Goal: Information Seeking & Learning: Learn about a topic

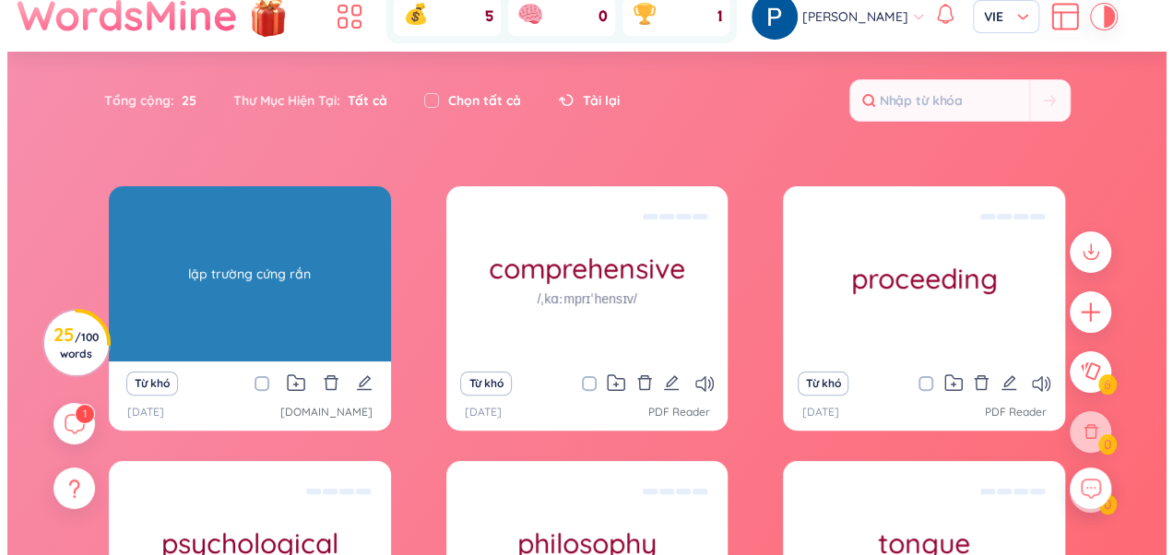
scroll to position [56, 0]
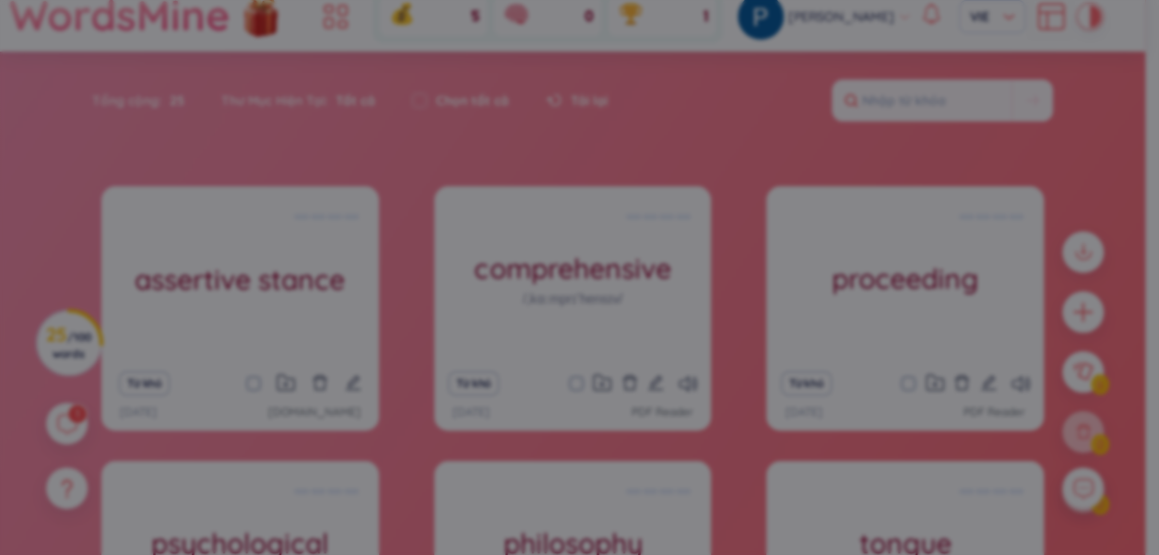
click at [254, 273] on div "Chúc mừng! Chúc mừng bạn đã đạt được huy chương mới! Bạn đã rất cố gắng, và đây…" at bounding box center [579, 277] width 1159 height 555
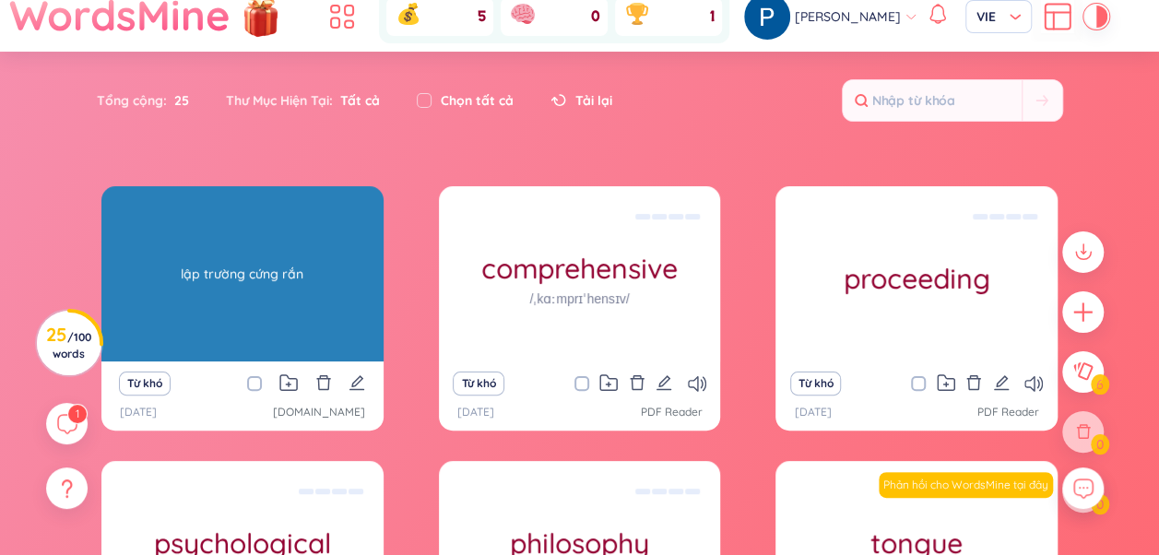
click at [225, 272] on div "lập trường cứng rắn" at bounding box center [243, 274] width 264 height 166
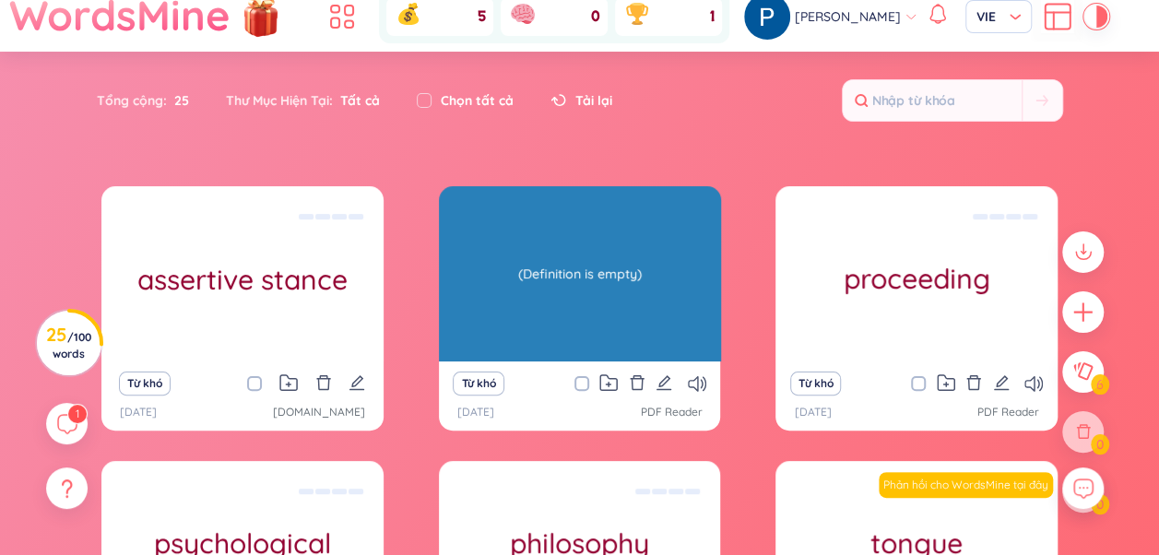
click at [597, 270] on div "(Definition is empty)" at bounding box center [580, 274] width 264 height 166
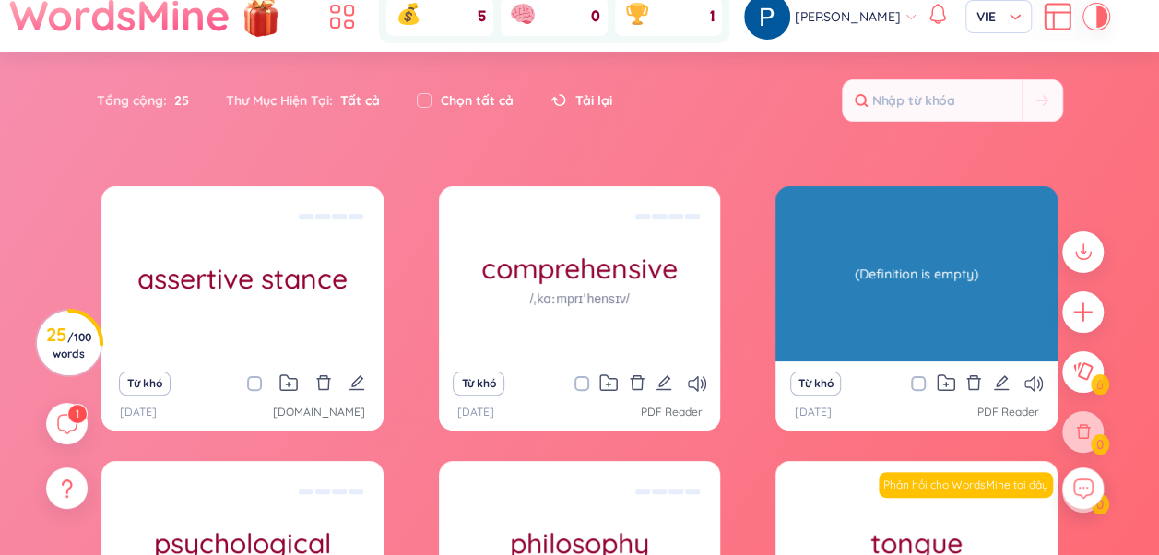
click at [867, 280] on div "(Definition is empty)" at bounding box center [917, 274] width 264 height 166
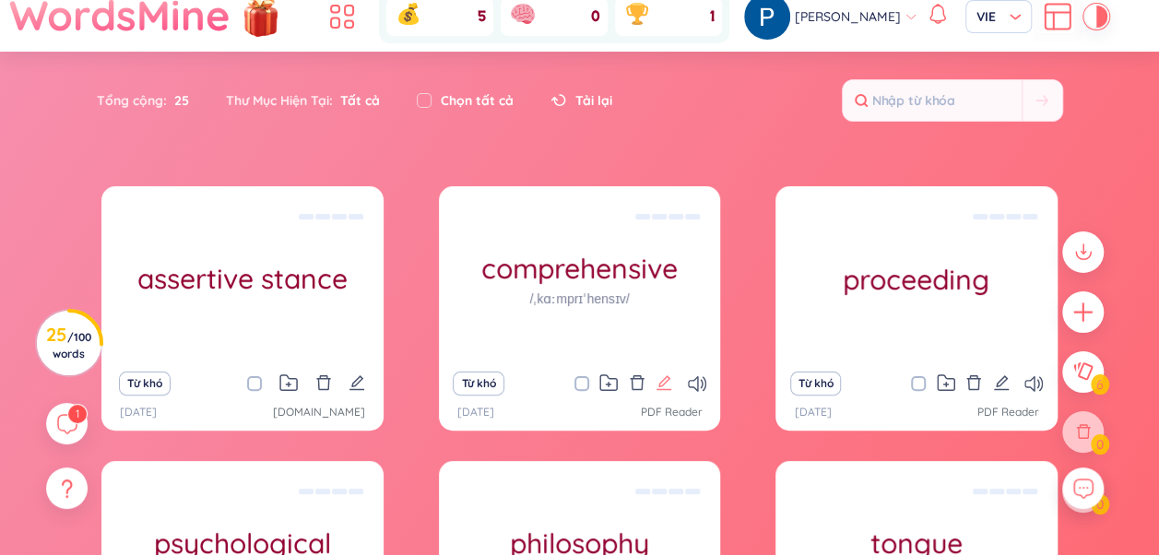
click at [664, 383] on icon "edit" at bounding box center [664, 382] width 15 height 15
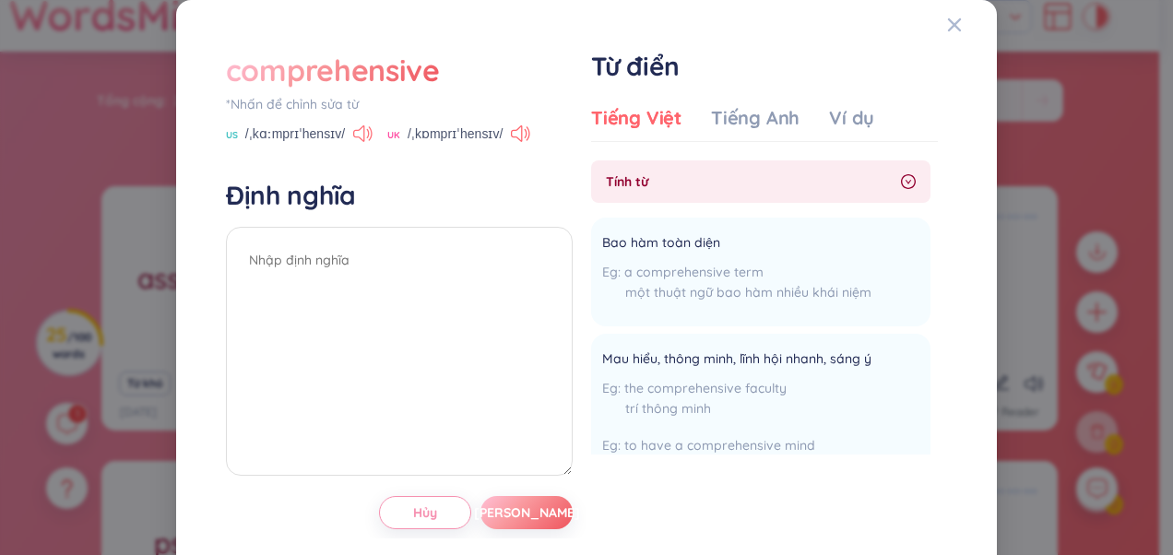
click at [361, 129] on icon at bounding box center [362, 133] width 19 height 17
click at [516, 131] on icon at bounding box center [520, 133] width 19 height 17
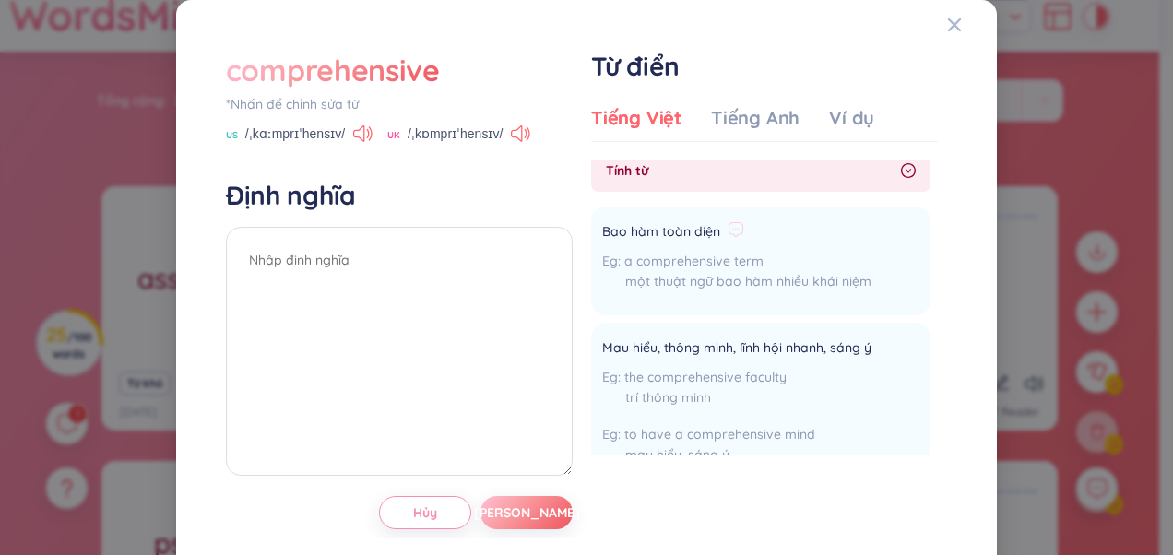
scroll to position [0, 0]
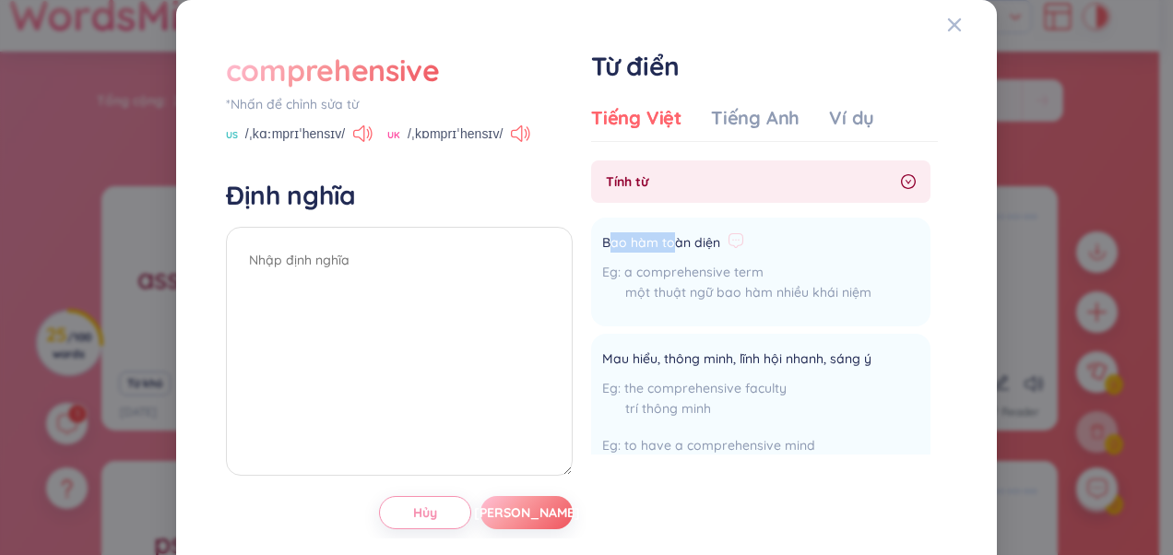
drag, startPoint x: 603, startPoint y: 235, endPoint x: 666, endPoint y: 247, distance: 63.8
click at [666, 247] on span "Bao hàm toàn diện" at bounding box center [661, 243] width 118 height 22
drag, startPoint x: 666, startPoint y: 247, endPoint x: 697, endPoint y: 301, distance: 62.0
click at [697, 300] on div "một thuật ngữ bao hàm nhiều khái niệm" at bounding box center [736, 292] width 269 height 20
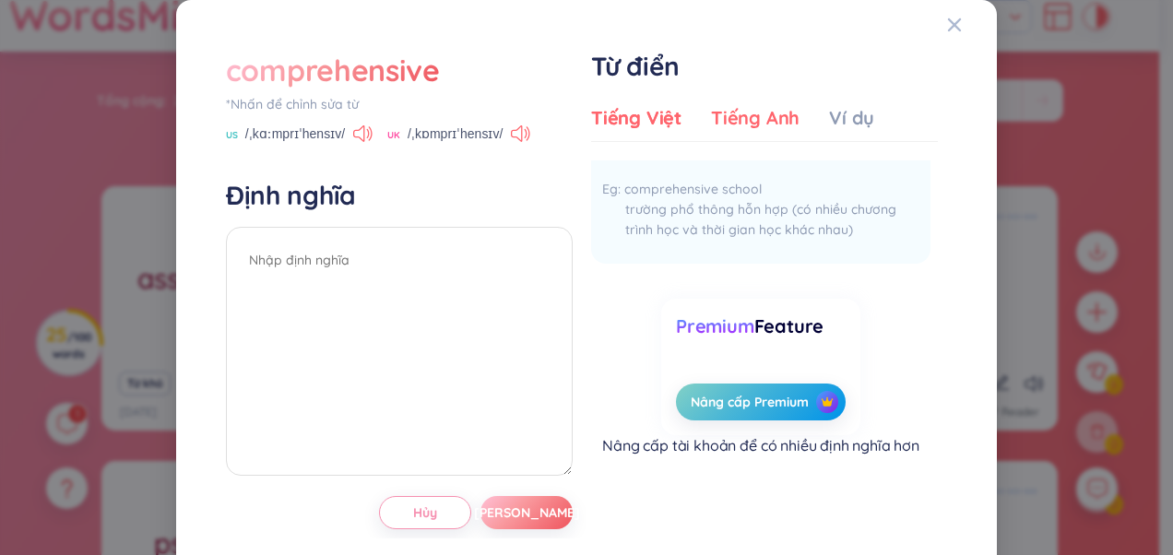
click at [754, 108] on div "Tiếng Anh" at bounding box center [755, 118] width 89 height 26
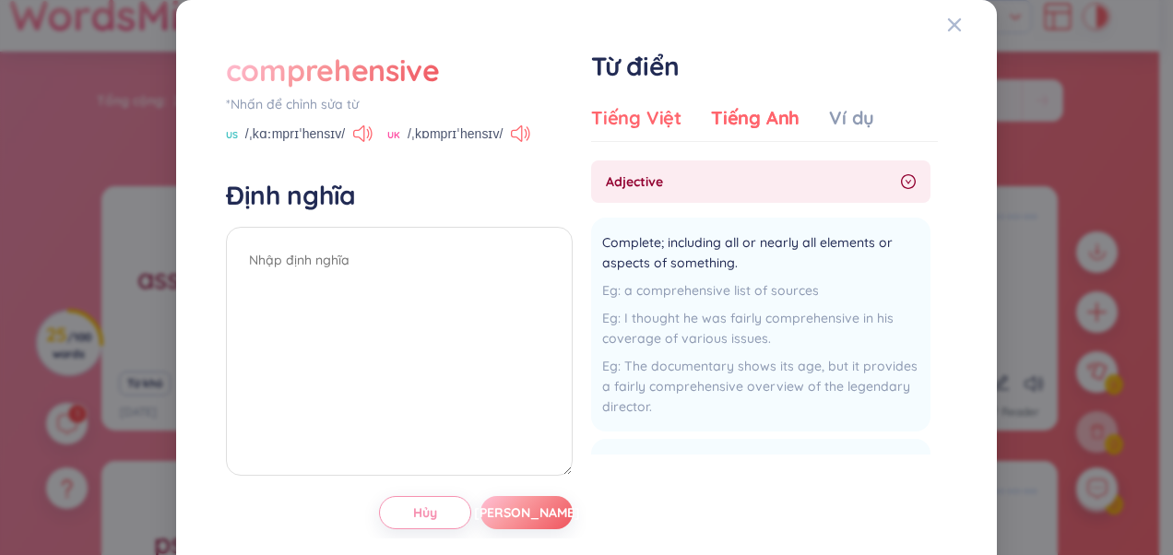
click at [622, 116] on div "Tiếng Việt" at bounding box center [636, 118] width 90 height 26
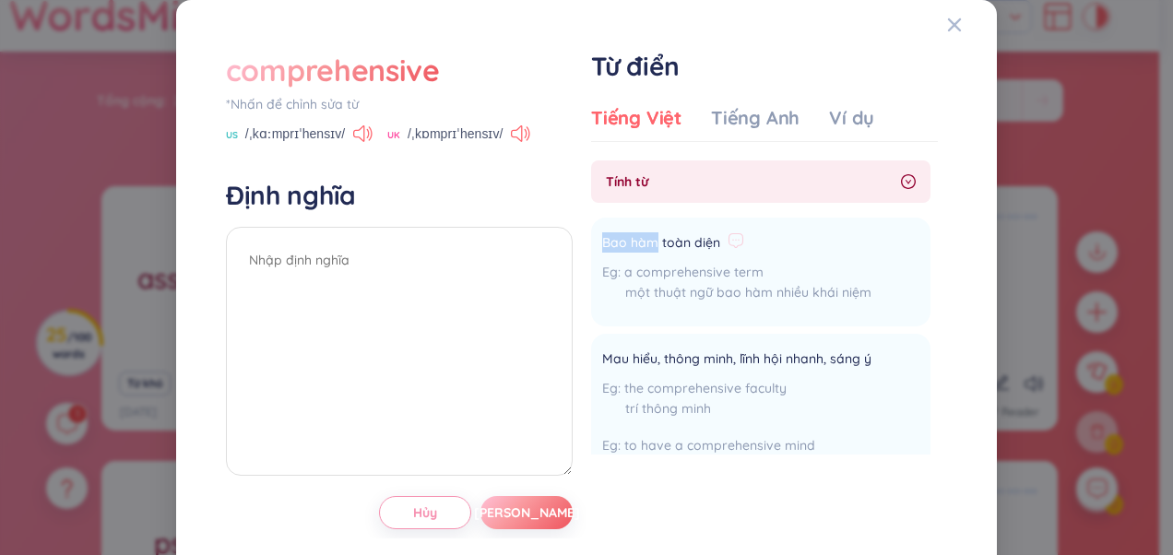
drag, startPoint x: 589, startPoint y: 237, endPoint x: 646, endPoint y: 246, distance: 57.9
click at [646, 246] on li "Bao hàm toàn diện a comprehensive term một thuật ngữ bao hàm nhiều khái niệm Th…" at bounding box center [760, 272] width 339 height 109
copy span "[PERSON_NAME]"
click at [432, 262] on textarea at bounding box center [399, 351] width 347 height 249
paste textarea "[PERSON_NAME]"
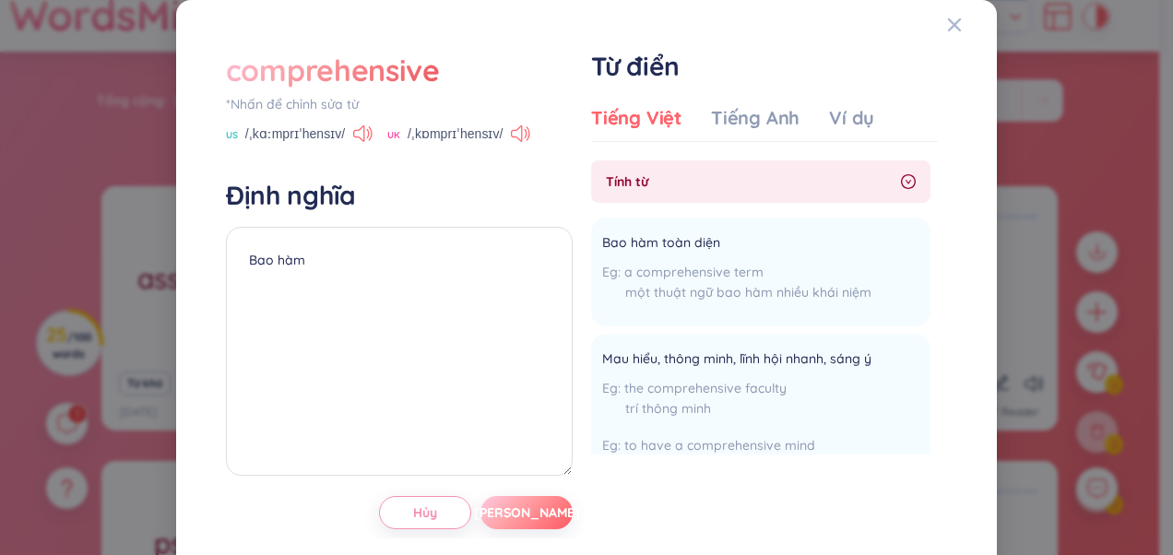
click at [524, 515] on span "Lưu" at bounding box center [527, 513] width 106 height 18
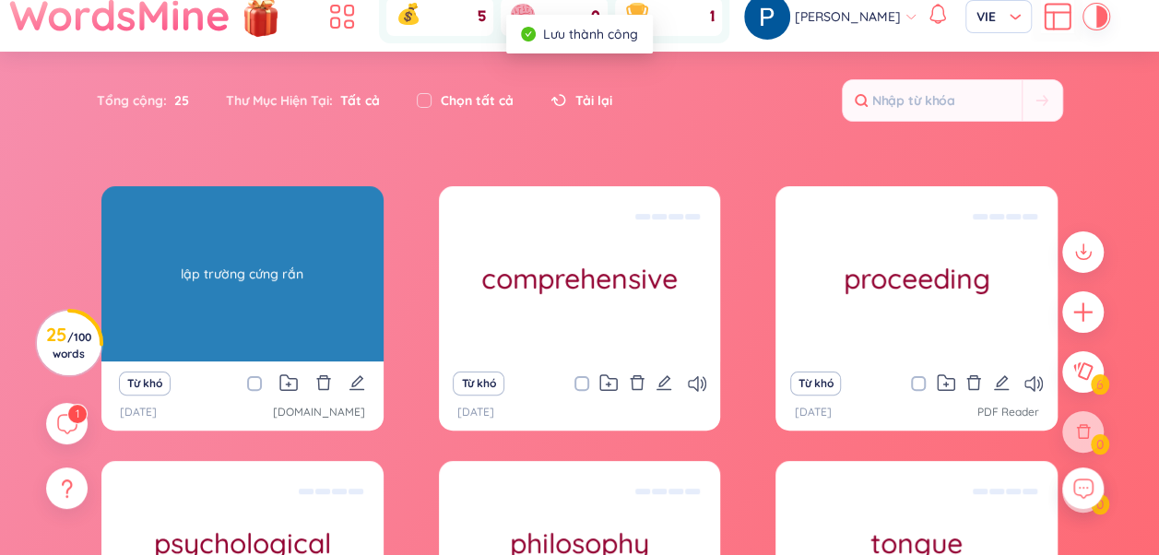
click at [255, 265] on div "lập trường cứng rắn" at bounding box center [243, 274] width 264 height 166
drag, startPoint x: 255, startPoint y: 265, endPoint x: 291, endPoint y: 288, distance: 43.5
click at [291, 288] on h1 "assertive stance" at bounding box center [242, 279] width 282 height 32
click at [291, 288] on div "assertive stance lập trường cứng rắn" at bounding box center [242, 273] width 282 height 175
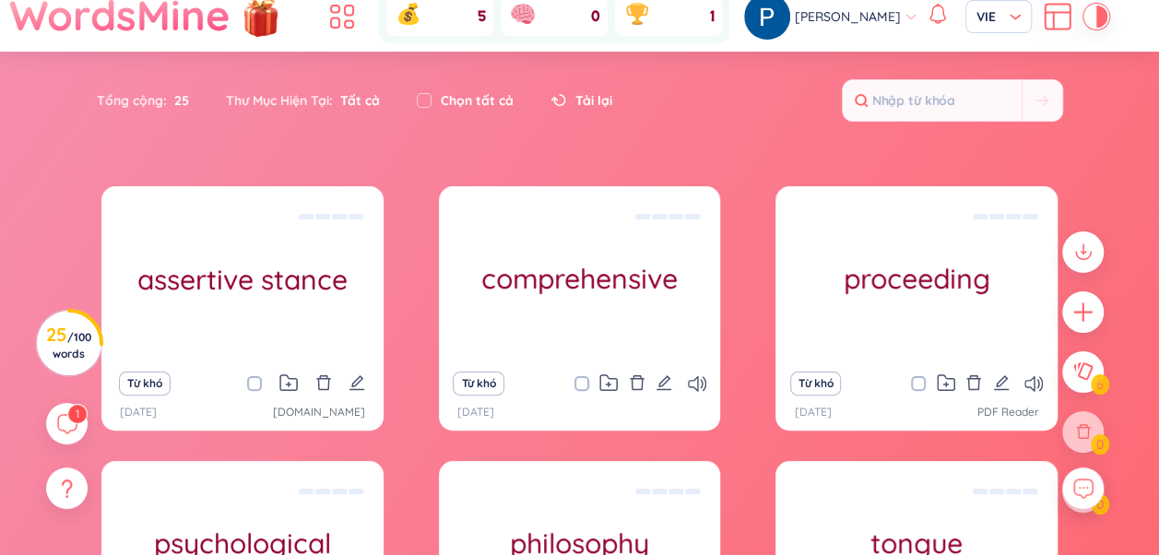
drag, startPoint x: 291, startPoint y: 288, endPoint x: 387, endPoint y: 361, distance: 120.4
click at [406, 306] on div "assertive stance lập trường cứng rắn Từ khó 22/8/2025 chatgpt.com comprehensive…" at bounding box center [579, 457] width 956 height 542
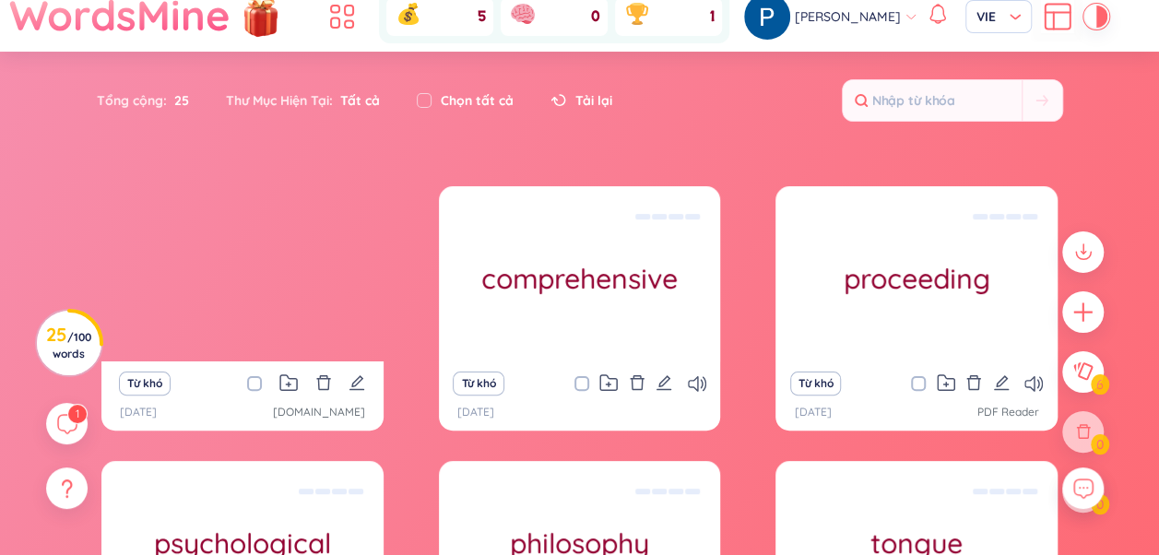
click at [256, 282] on div "assertive stance lập trường cứng rắn" at bounding box center [242, 273] width 282 height 175
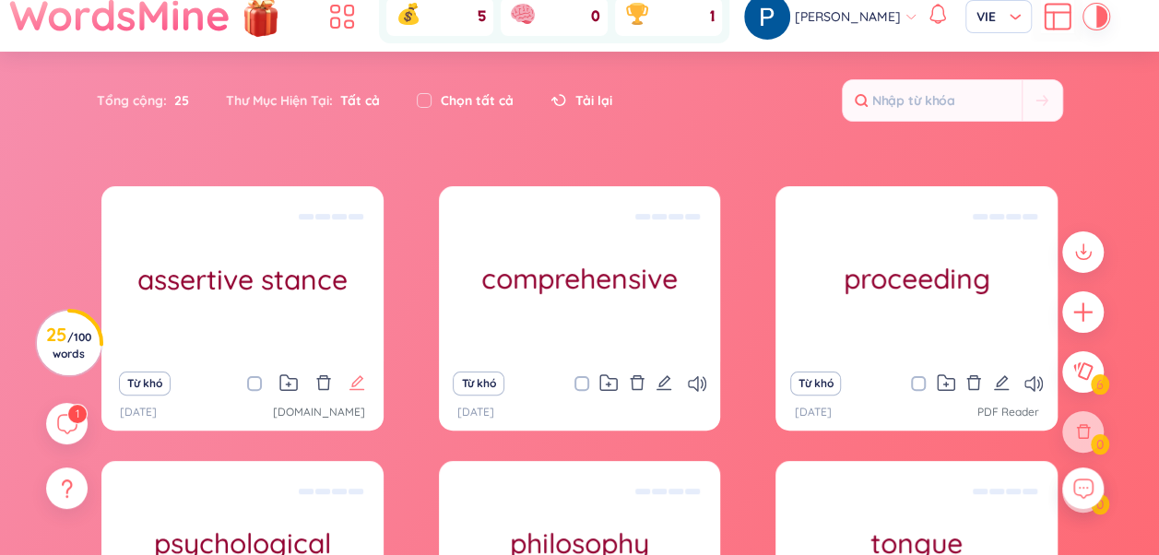
click at [361, 386] on icon "edit" at bounding box center [357, 382] width 17 height 17
type textarea "lập trường cứng rắn"
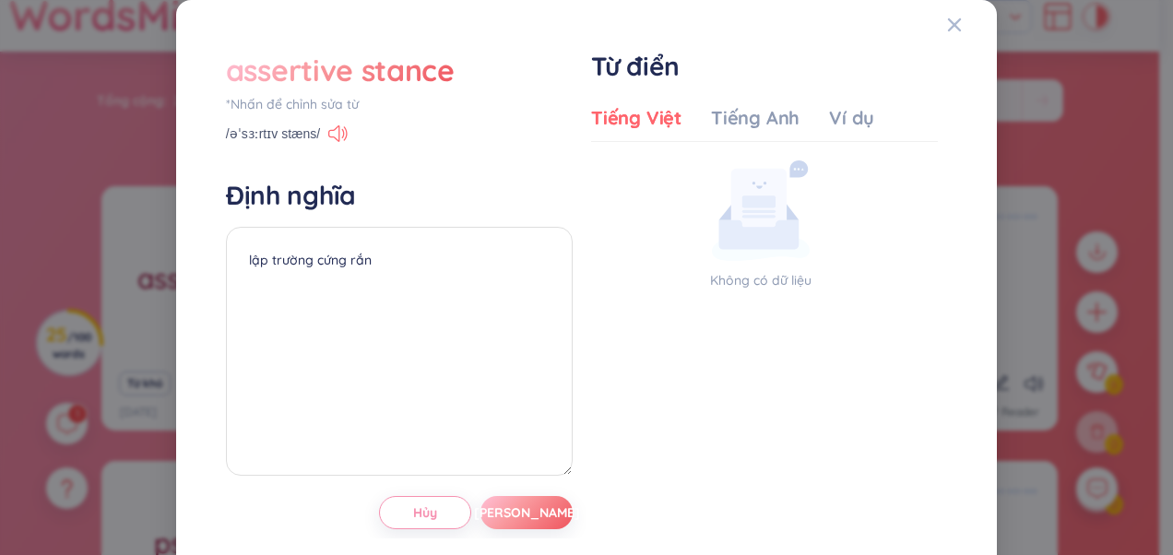
click at [323, 134] on div "/əˈsɜːrtɪv stæns/" at bounding box center [287, 135] width 122 height 17
click at [334, 132] on icon at bounding box center [333, 133] width 11 height 17
click at [1073, 149] on div "assertive stance *Nhấn để chỉnh sửa từ /əˈsɜːrtɪv stæns/ Định nghĩa lập trường …" at bounding box center [586, 277] width 1173 height 555
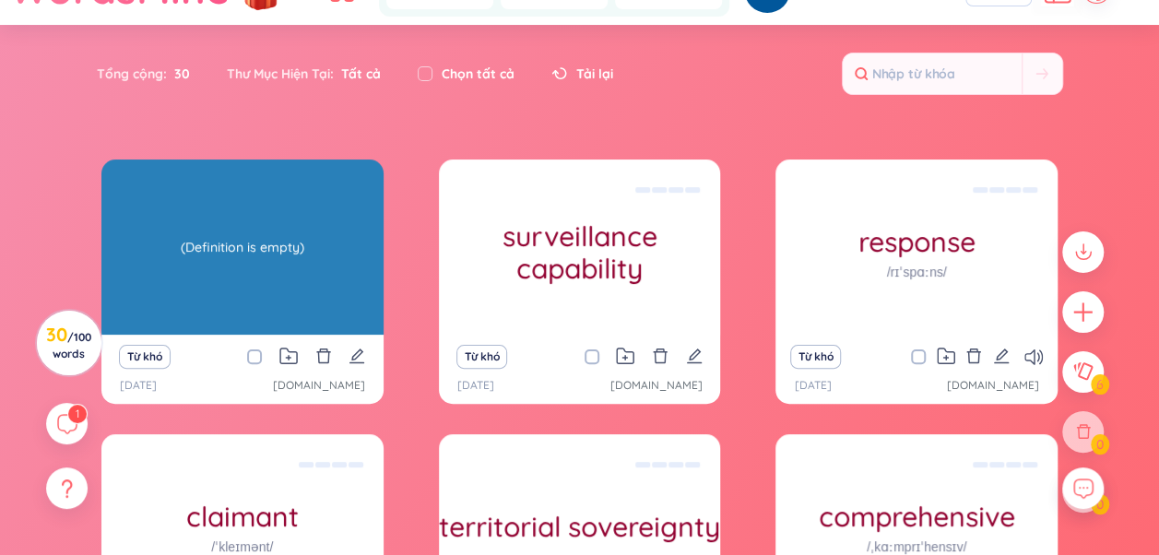
scroll to position [92, 0]
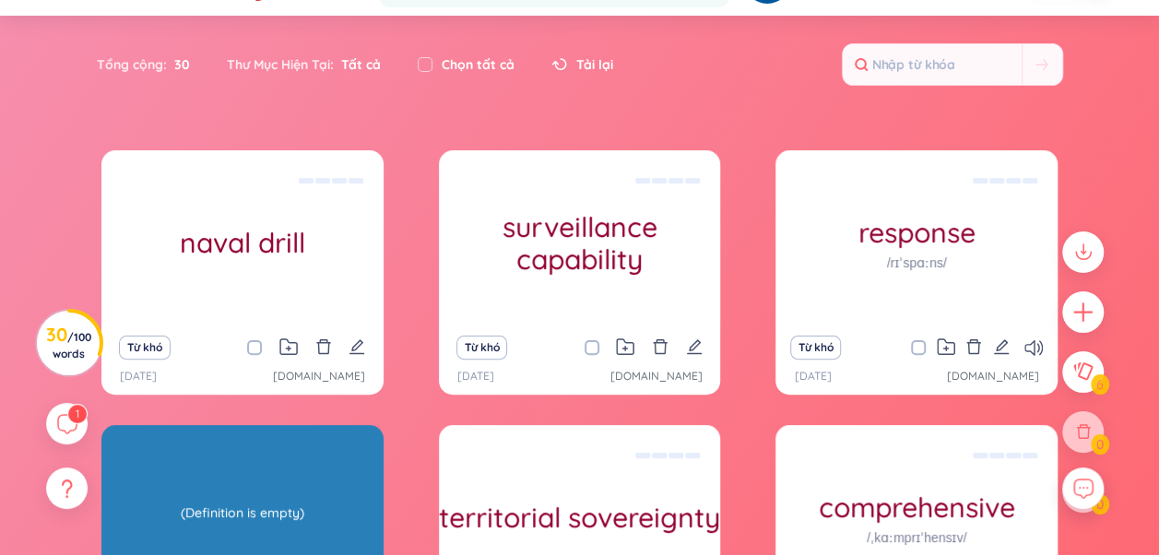
click at [71, 413] on sup "1" at bounding box center [77, 414] width 18 height 18
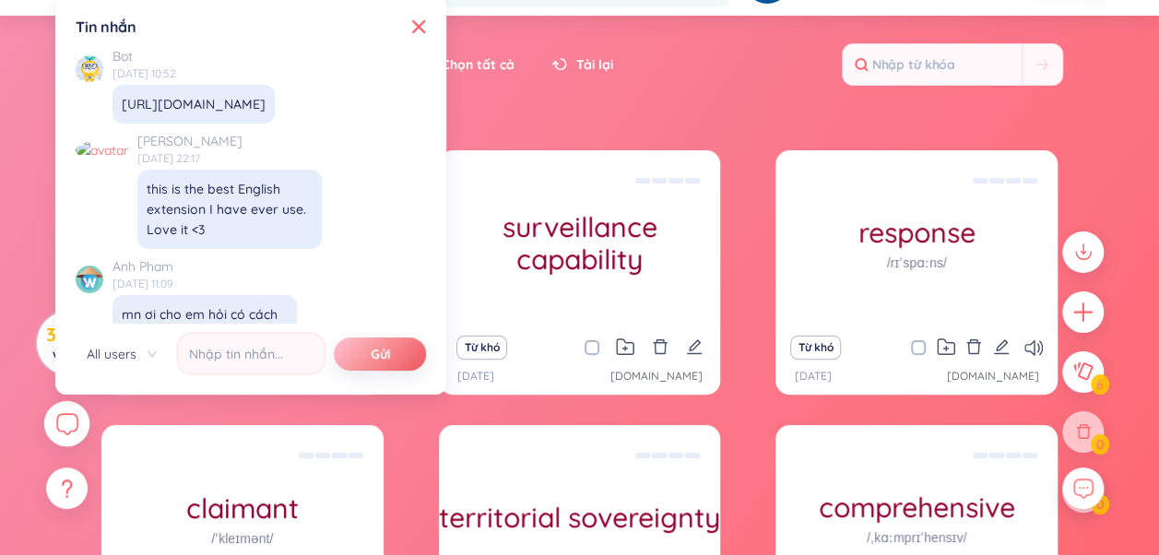
click at [68, 426] on icon at bounding box center [66, 423] width 22 height 22
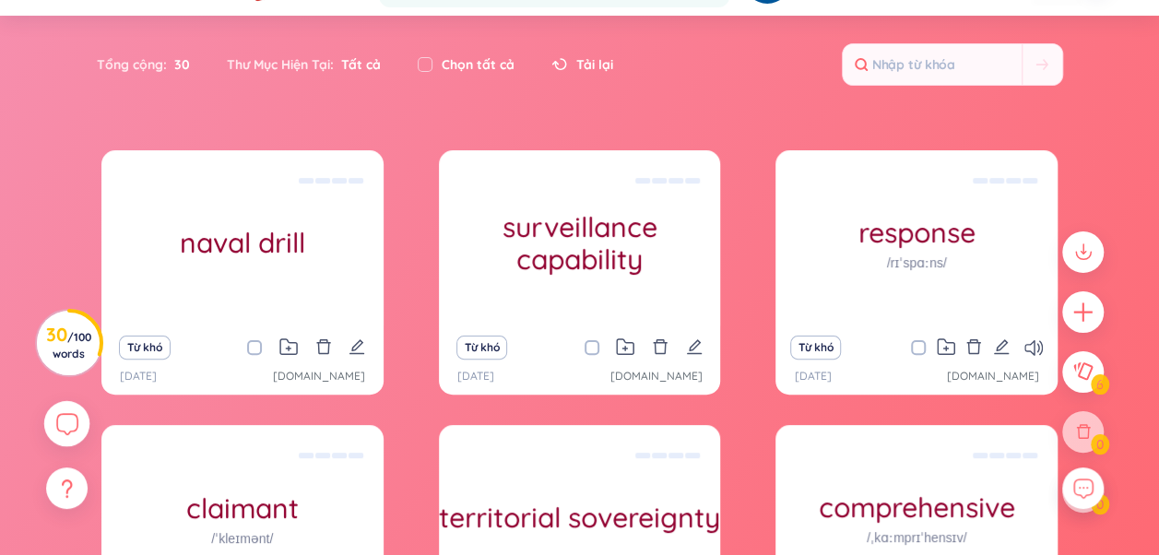
click at [68, 426] on icon at bounding box center [66, 423] width 22 height 22
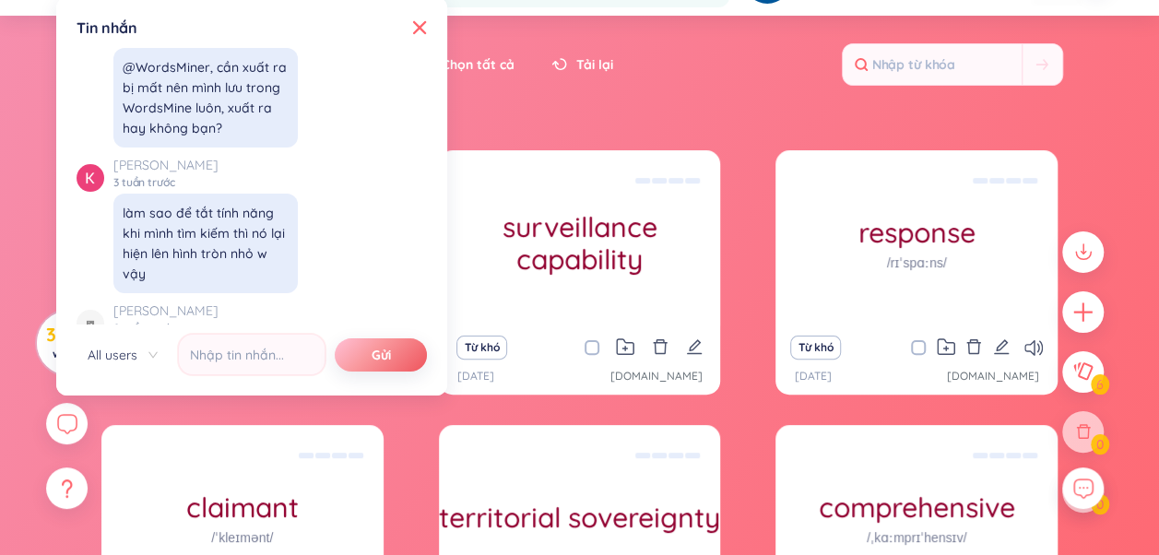
scroll to position [21316, 0]
click at [411, 35] on div "Tin nhắn" at bounding box center [252, 28] width 350 height 20
click at [420, 33] on icon at bounding box center [419, 27] width 15 height 15
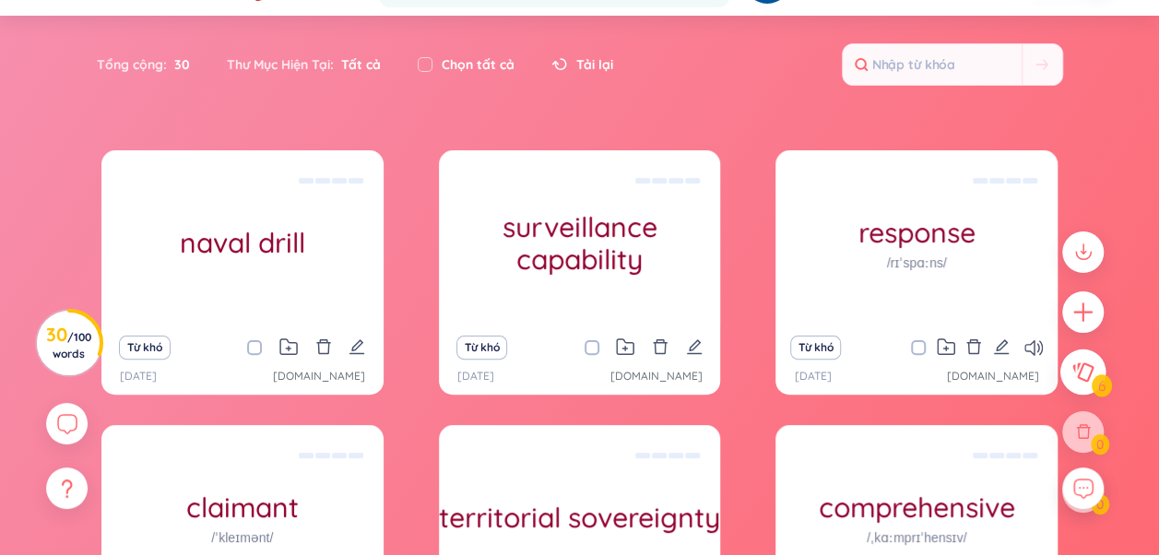
click at [1083, 373] on icon at bounding box center [1083, 372] width 22 height 20
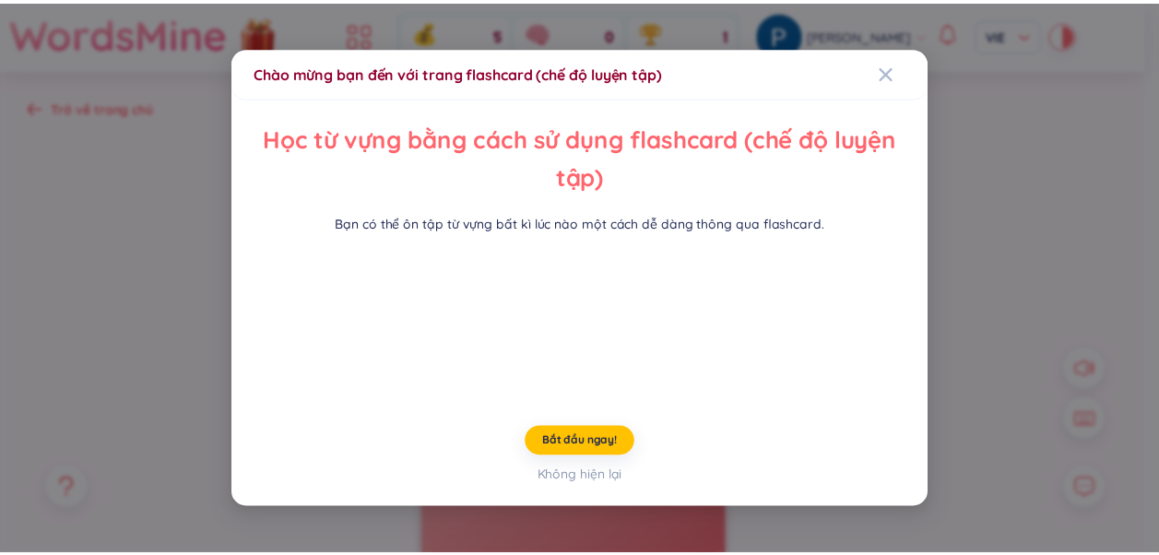
scroll to position [116, 0]
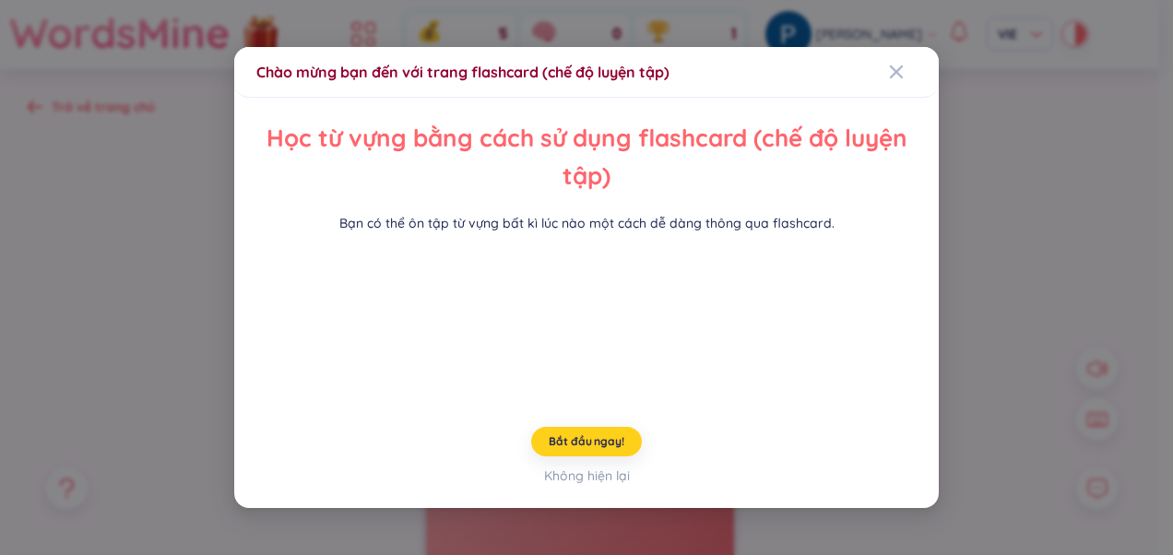
click at [600, 449] on span "Bắt đầu ngay!" at bounding box center [586, 441] width 75 height 15
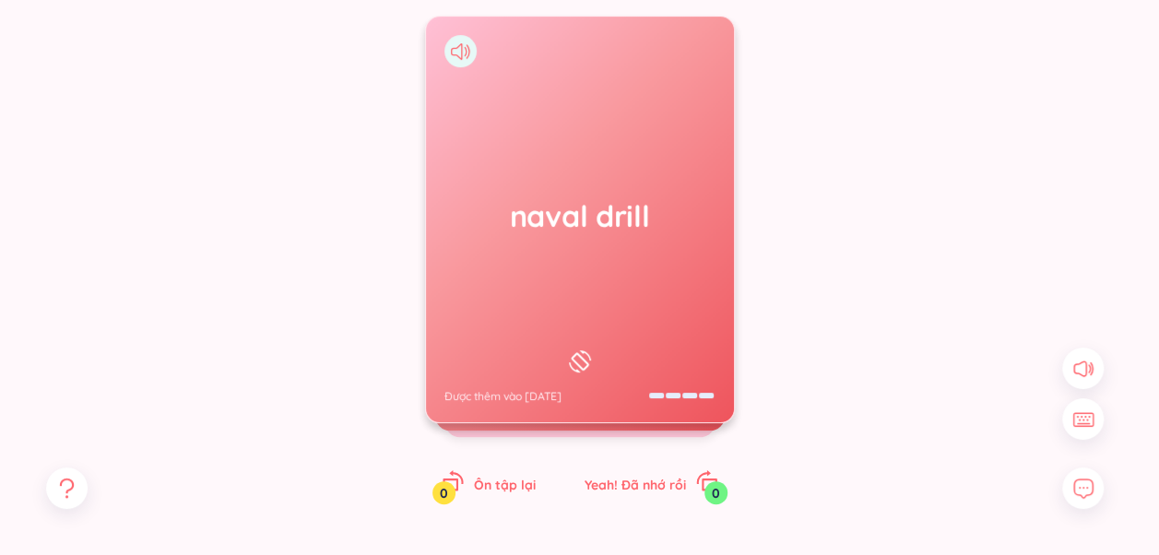
scroll to position [198, 0]
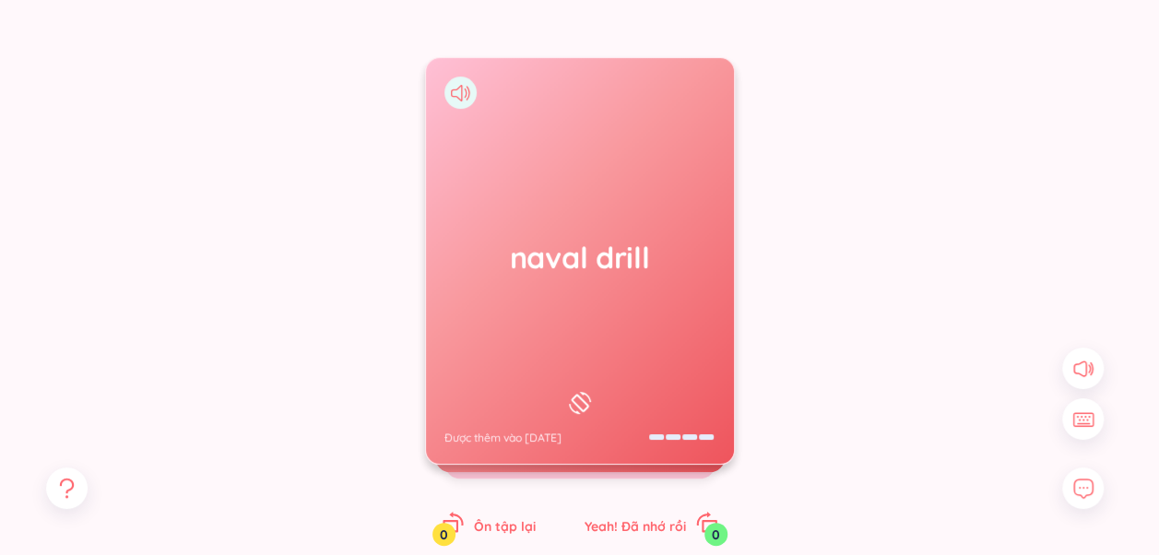
click at [619, 324] on div "naval drill Được thêm vào [DATE]" at bounding box center [580, 261] width 308 height 406
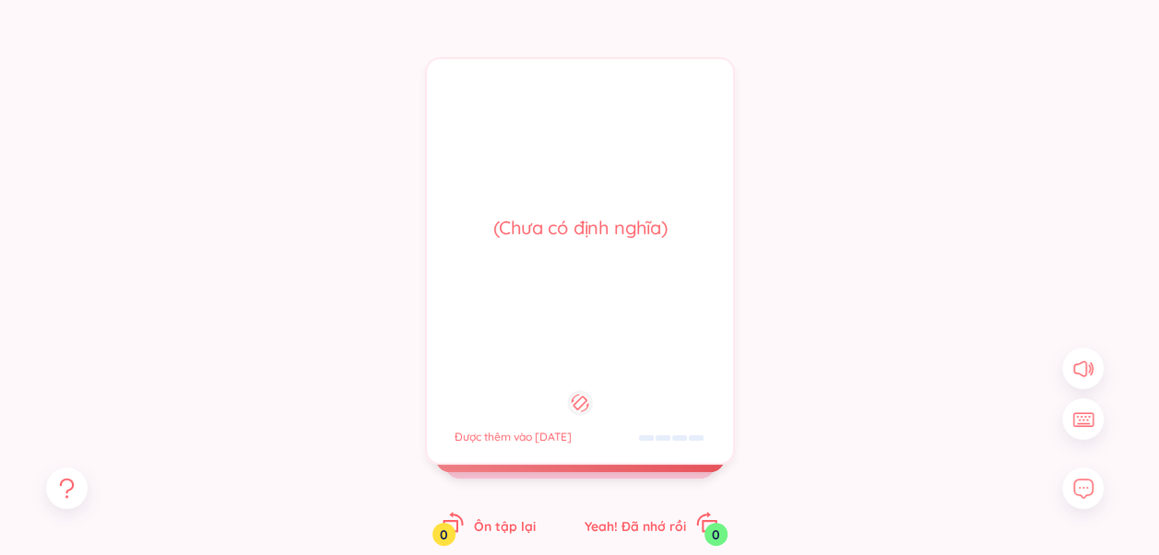
click at [596, 299] on div "(Chưa có định [PERSON_NAME]) Được thêm vào [DATE]" at bounding box center [580, 261] width 310 height 408
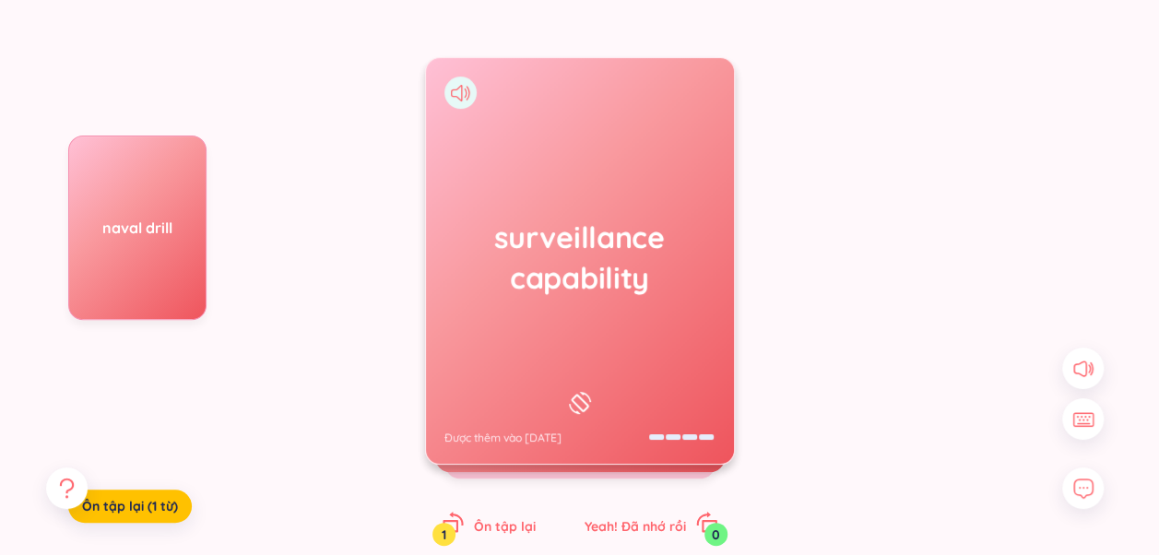
click at [568, 328] on div "surveillance capability Được thêm vào [DATE]" at bounding box center [580, 261] width 308 height 406
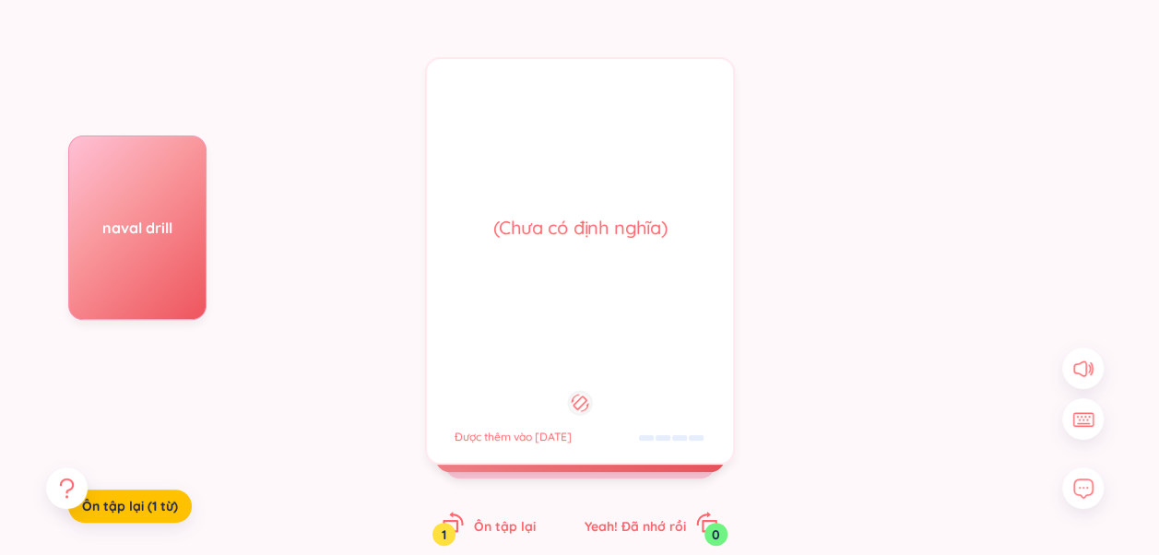
click at [568, 328] on div "(Chưa có định [PERSON_NAME]) Được thêm vào [DATE]" at bounding box center [580, 261] width 310 height 408
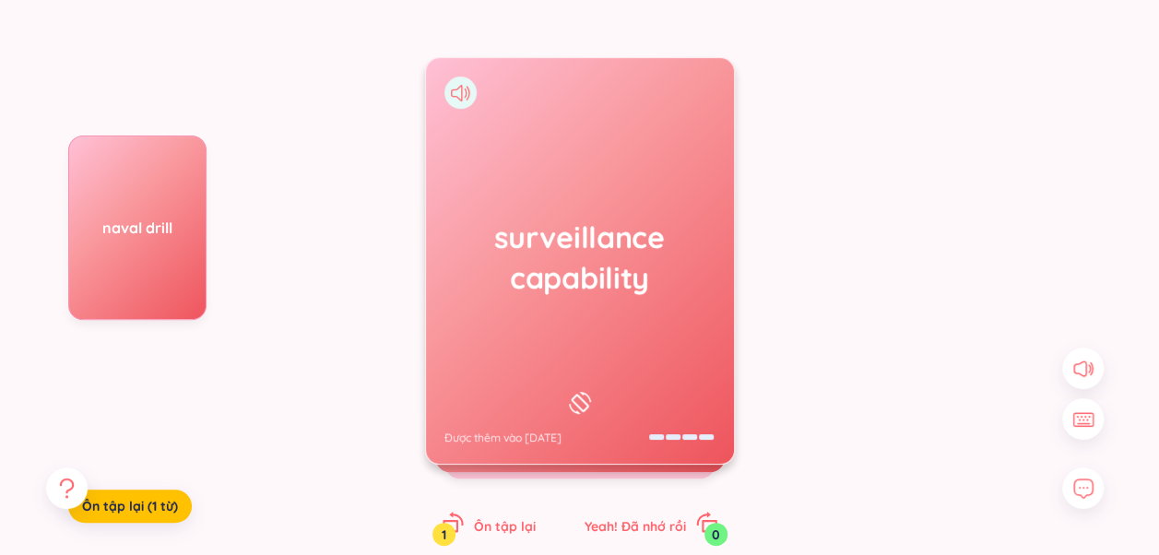
click at [655, 306] on div "surveillance capability Được thêm vào [DATE]" at bounding box center [580, 261] width 308 height 406
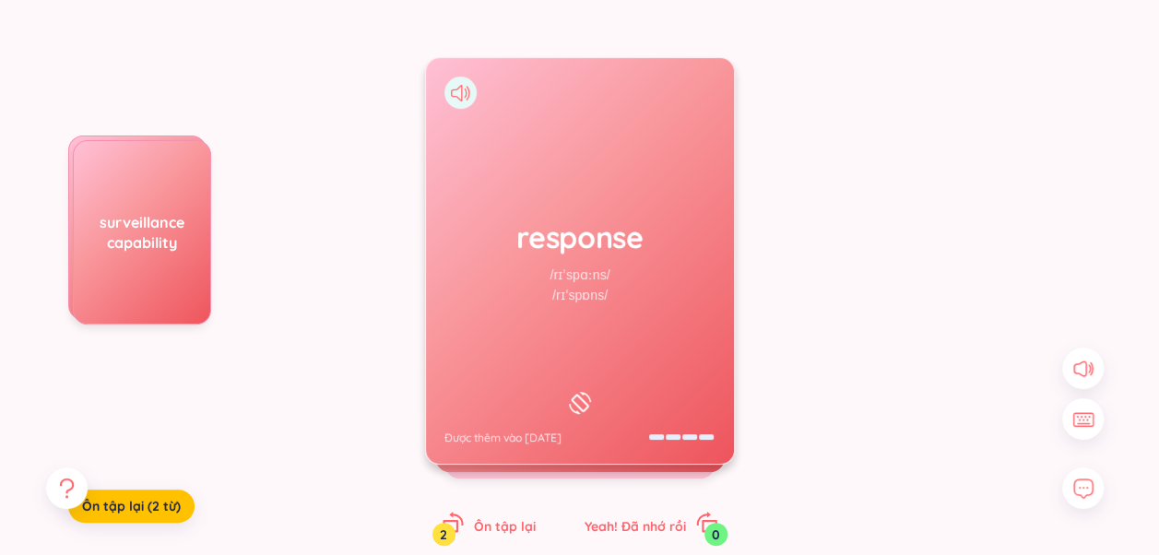
click at [604, 338] on div "response /rɪˈspɑːns/ /rɪˈspɒns/ Được thêm vào [DATE]" at bounding box center [580, 261] width 308 height 406
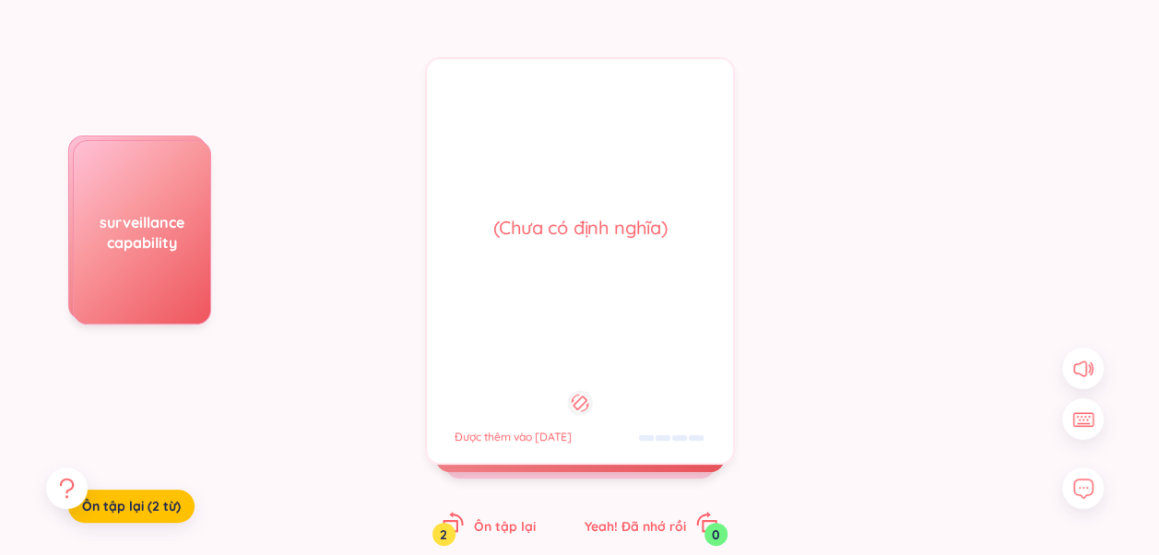
click at [604, 338] on div "(Chưa có định [PERSON_NAME]) Được thêm vào [DATE]" at bounding box center [580, 261] width 310 height 408
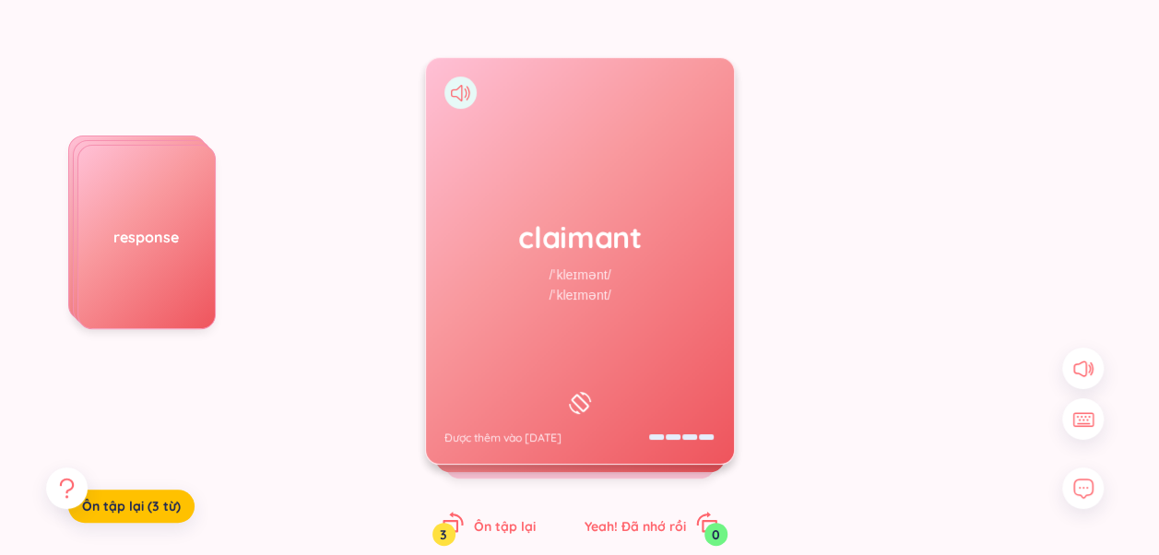
click at [611, 342] on div "claimant /ˈkleɪmənt/ /ˈkleɪmənt/ Được thêm vào [DATE]" at bounding box center [580, 261] width 308 height 406
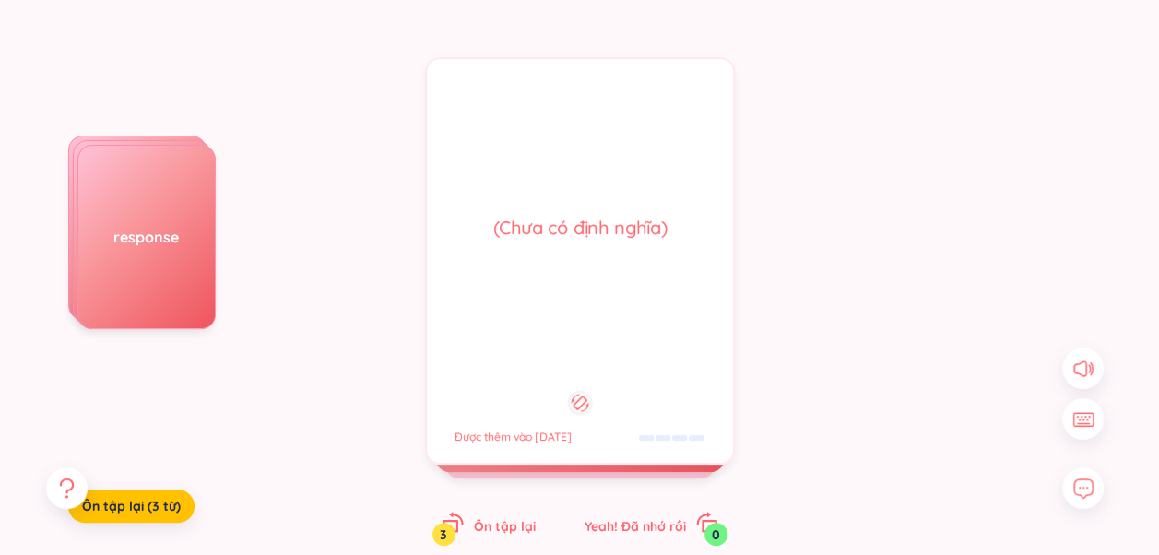
click at [611, 342] on div "(Chưa có định [PERSON_NAME]) Được thêm vào [DATE]" at bounding box center [580, 261] width 310 height 408
